Goal: Transaction & Acquisition: Purchase product/service

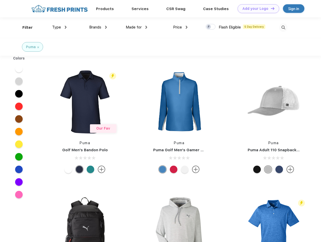
click at [257, 9] on link "Add your Logo Design Tool" at bounding box center [259, 8] width 42 height 9
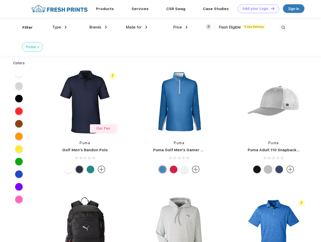
click at [0, 0] on div "Design Tool" at bounding box center [0, 0] width 0 height 0
click at [271, 8] on link "Add your Logo Design Tool" at bounding box center [259, 8] width 42 height 9
click at [24, 27] on div "Filter" at bounding box center [27, 28] width 10 height 6
click at [60, 27] on span "Type" at bounding box center [56, 27] width 9 height 5
click at [98, 27] on span "Brands" at bounding box center [95, 27] width 12 height 5
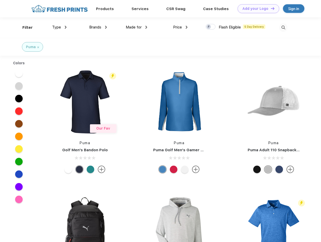
click at [137, 27] on span "Made for" at bounding box center [134, 27] width 16 height 5
click at [181, 27] on span "Price" at bounding box center [177, 27] width 9 height 5
click at [211, 27] on div at bounding box center [211, 27] width 10 height 6
click at [209, 27] on input "checkbox" at bounding box center [207, 25] width 3 height 3
click at [283, 27] on img at bounding box center [283, 27] width 8 height 8
